Goal: Task Accomplishment & Management: Manage account settings

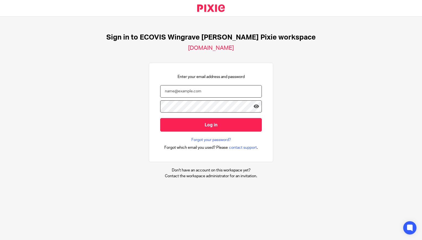
click at [182, 94] on input "email" at bounding box center [211, 91] width 102 height 12
click at [180, 91] on input "email" at bounding box center [211, 91] width 102 height 12
type input "katy"
click at [181, 93] on input "email" at bounding box center [211, 91] width 102 height 12
type input "katy.young@ecovis.co.uk"
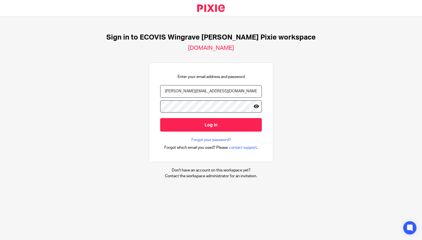
click at [253, 107] on icon at bounding box center [256, 106] width 6 height 6
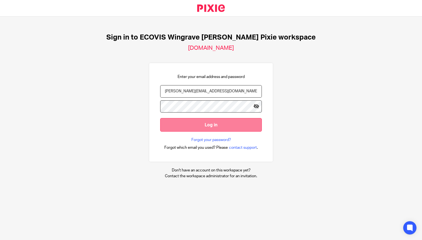
click at [221, 125] on input "Log in" at bounding box center [211, 125] width 102 height 14
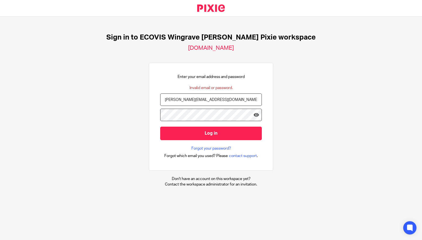
click at [160, 126] on input "Log in" at bounding box center [211, 133] width 102 height 14
click at [215, 149] on link "Forgot your password?" at bounding box center [210, 148] width 39 height 6
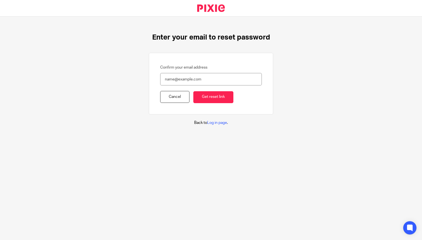
click at [180, 77] on input "Confirm your email address" at bounding box center [211, 79] width 102 height 12
type input "katy.young@ecovis.co.uk"
click at [217, 100] on input "Get reset link" at bounding box center [213, 97] width 40 height 12
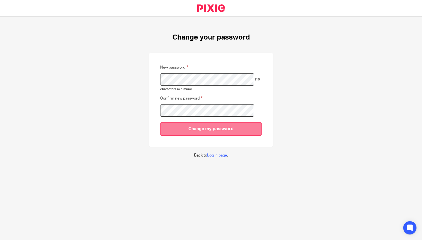
click at [208, 130] on input "Change my password" at bounding box center [211, 129] width 102 height 14
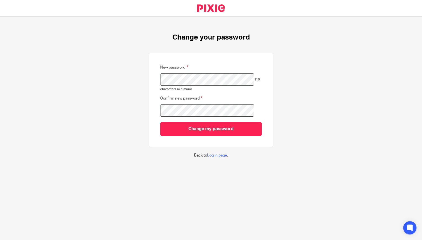
click at [138, 78] on div "Change your password New password (10 characters minimum) Confirm new password …" at bounding box center [211, 96] width 422 height 158
click at [142, 112] on div "Change your password New password (10 characters minimum) Confirm new password …" at bounding box center [211, 96] width 422 height 158
click at [203, 121] on div "Confirm new password" at bounding box center [211, 107] width 102 height 30
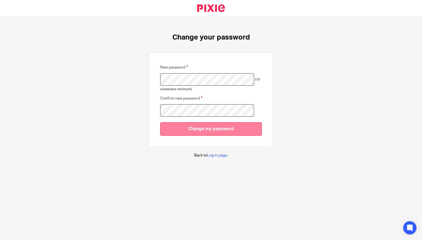
click at [209, 130] on input "Change my password" at bounding box center [211, 129] width 102 height 14
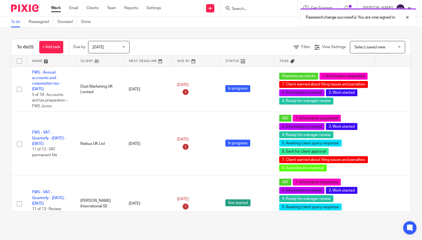
click at [243, 7] on div "Password change successful. You are now signed in." at bounding box center [313, 16] width 205 height 21
click at [249, 9] on div "Password change successful. You are now signed in." at bounding box center [313, 16] width 205 height 21
click at [264, 6] on div "Password change successful. You are now signed in." at bounding box center [313, 16] width 205 height 21
click at [407, 16] on div at bounding box center [402, 17] width 15 height 7
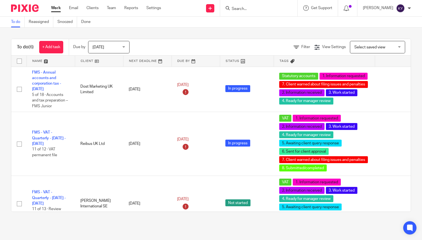
click at [261, 8] on input "Search" at bounding box center [256, 9] width 50 height 5
type input "zir"
click at [263, 25] on link at bounding box center [264, 21] width 68 height 8
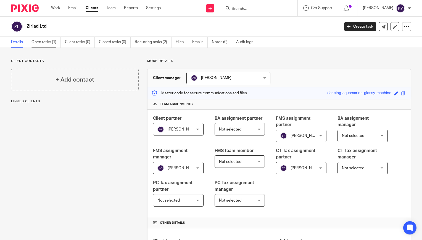
click at [50, 40] on link "Open tasks (1)" at bounding box center [45, 42] width 29 height 11
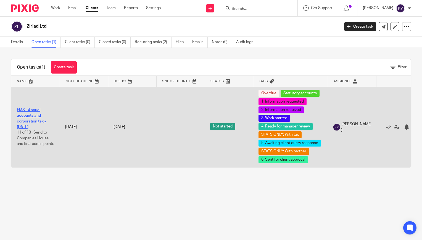
click at [32, 118] on link "FMS - Annual accounts and corporation tax - [DATE]" at bounding box center [31, 118] width 29 height 21
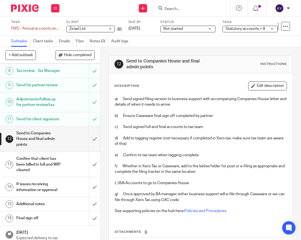
scroll to position [144, 0]
